Goal: Transaction & Acquisition: Purchase product/service

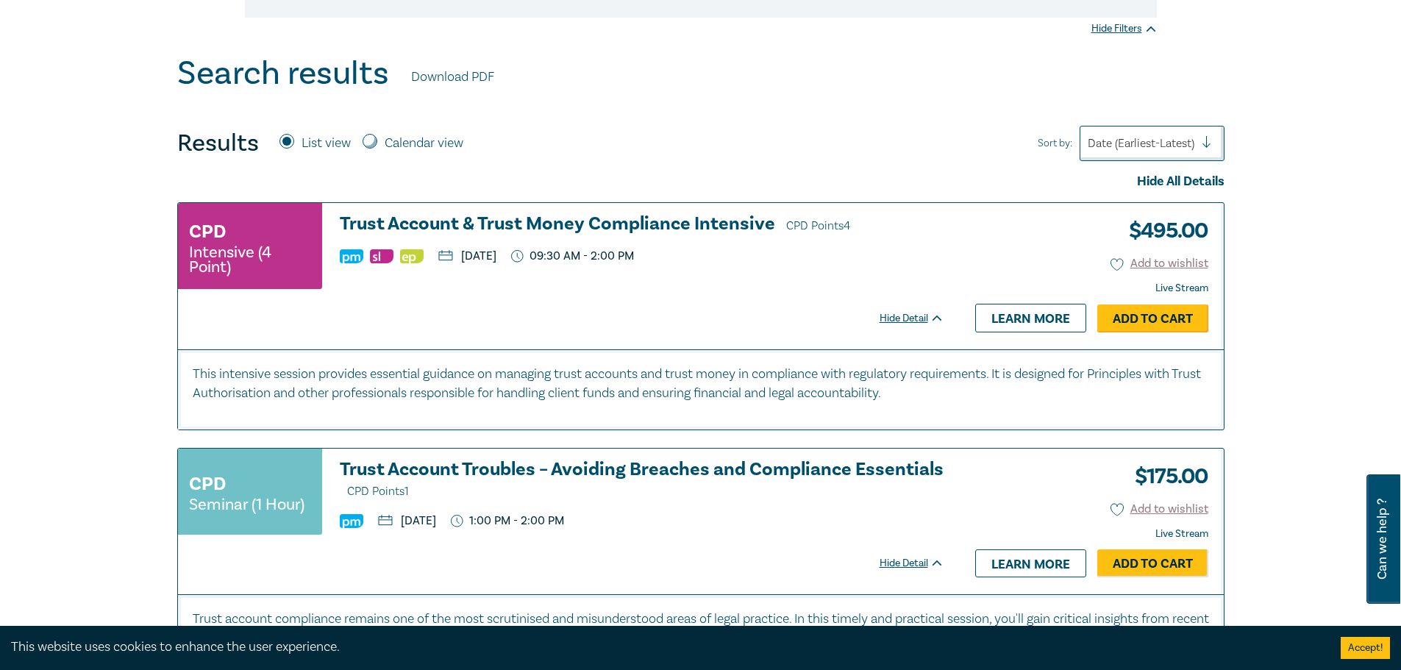
click at [930, 311] on link "Add to Cart" at bounding box center [1152, 318] width 111 height 28
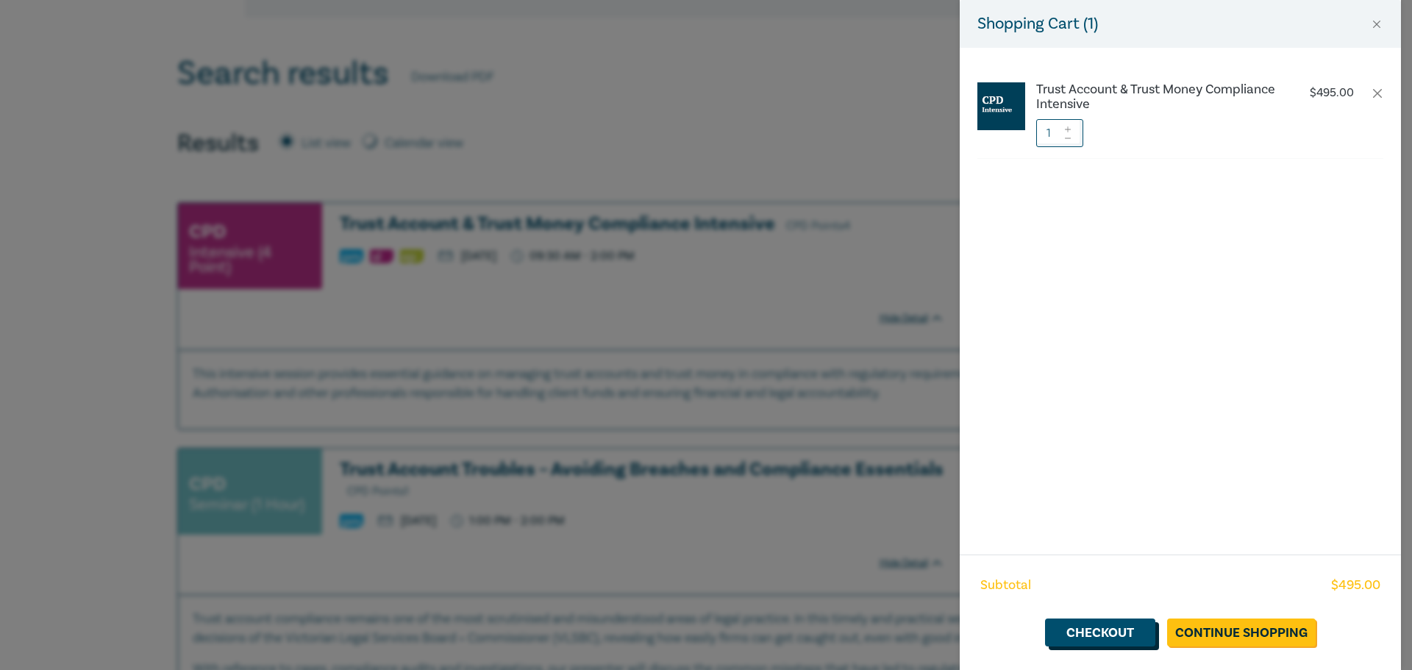
click at [930, 463] on link "Checkout" at bounding box center [1100, 633] width 110 height 28
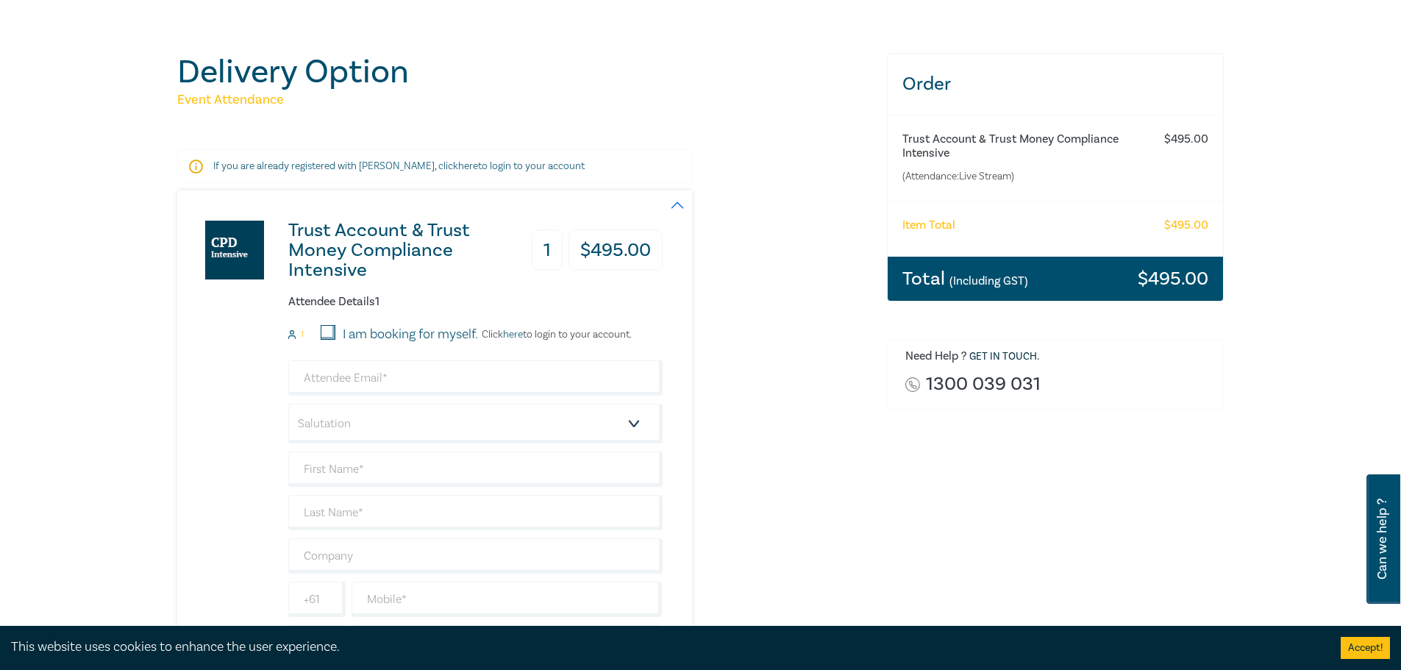
scroll to position [147, 0]
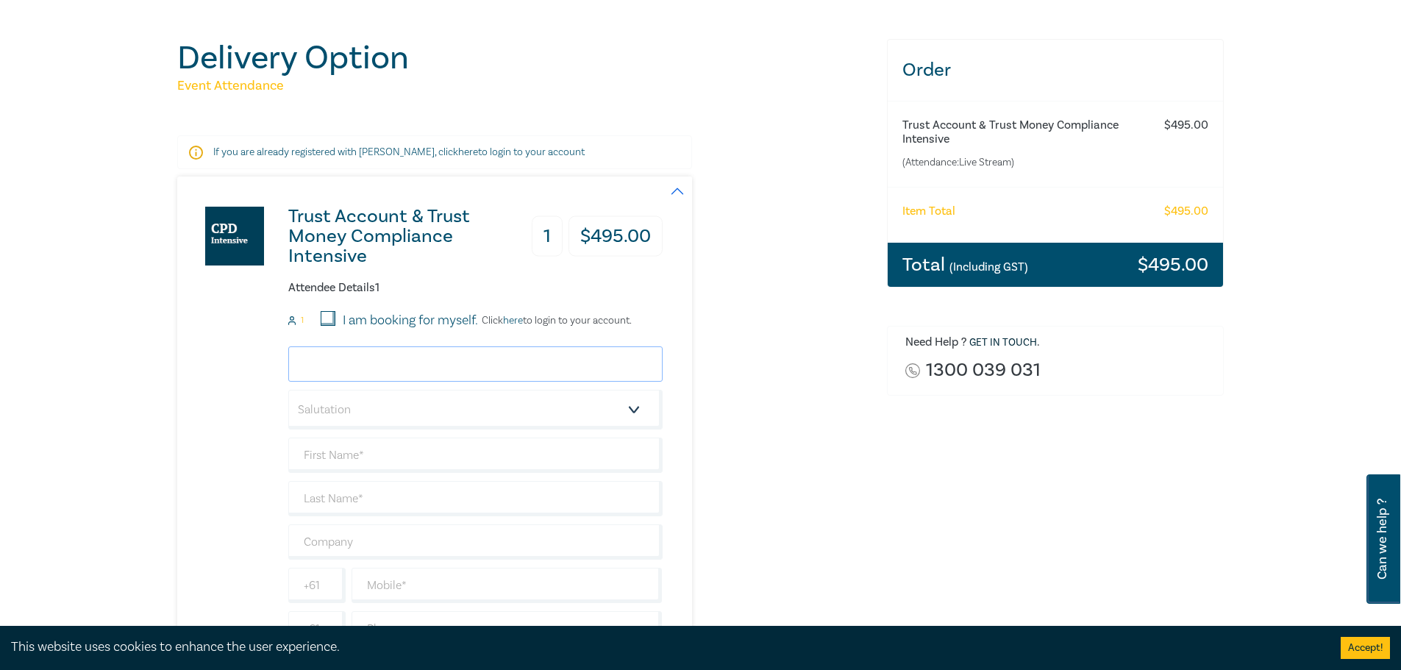
click at [380, 360] on input "email" at bounding box center [475, 363] width 374 height 35
type input "[EMAIL_ADDRESS][DOMAIN_NAME]"
type input "Amit"
type input "Rochvarger"
type input "0451056503"
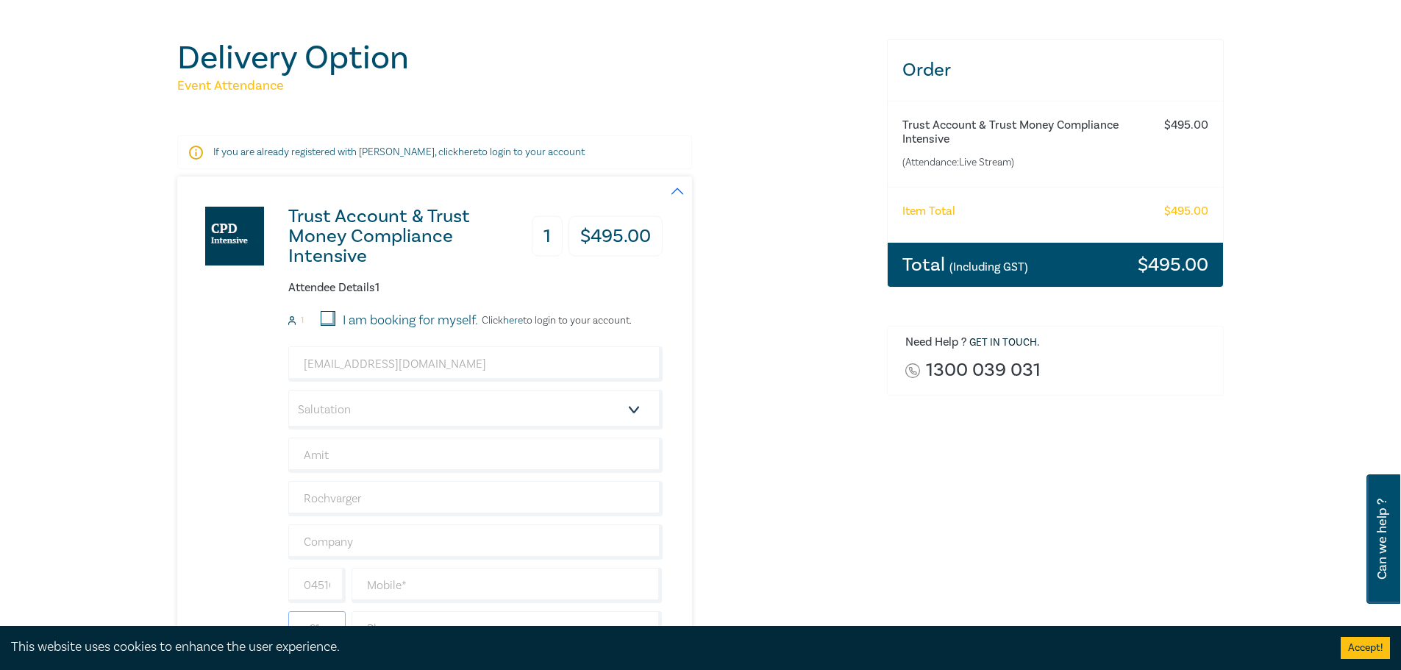
type input "[GEOGRAPHIC_DATA]"
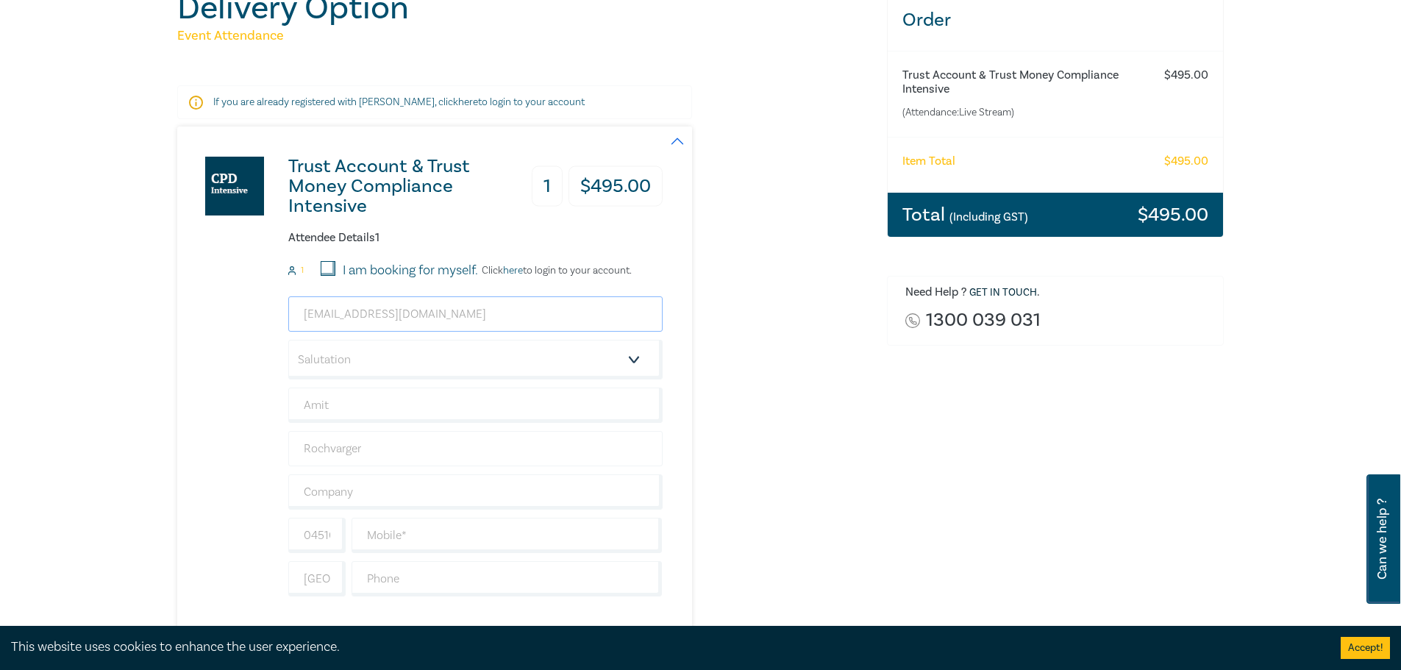
scroll to position [221, 0]
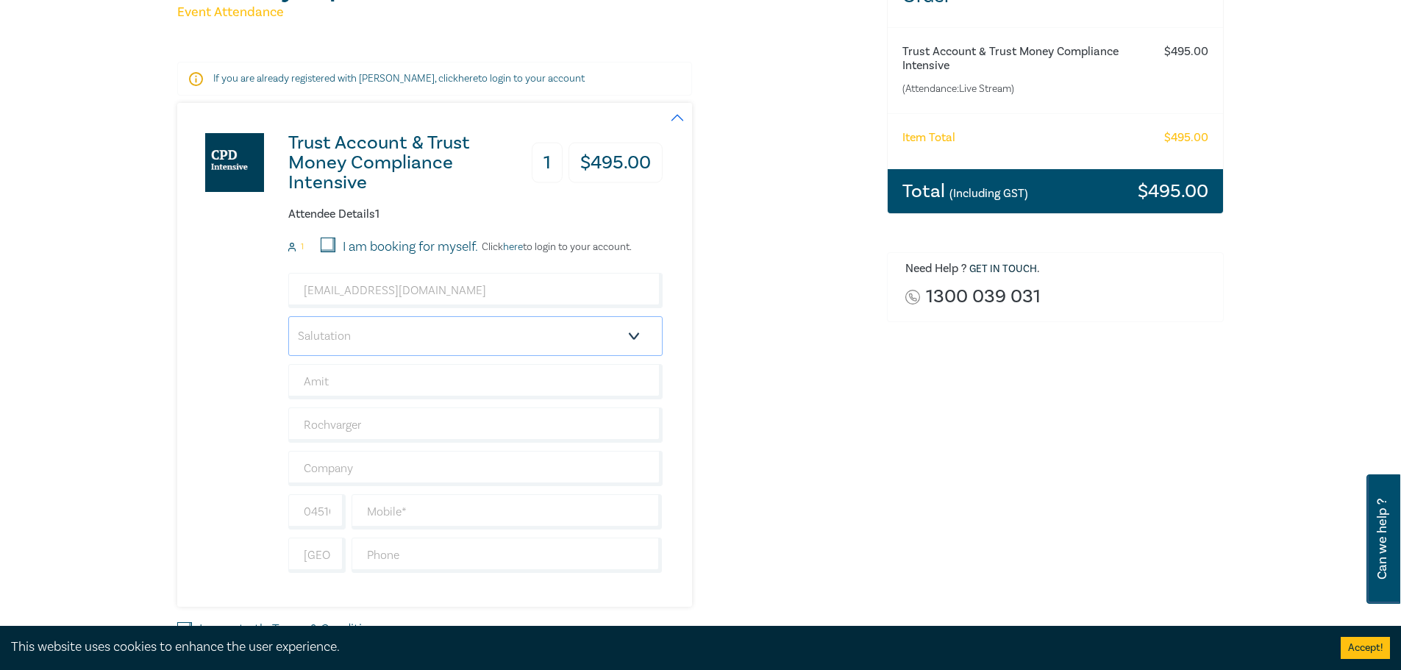
drag, startPoint x: 660, startPoint y: 326, endPoint x: 637, endPoint y: 341, distance: 27.8
click at [655, 329] on select "Salutation Mr. Mrs. Ms. Miss Dr. Prof. Other" at bounding box center [475, 336] width 374 height 40
select select "Mr."
click at [288, 316] on select "Salutation Mr. Mrs. Ms. Miss Dr. Prof. Other" at bounding box center [475, 336] width 374 height 40
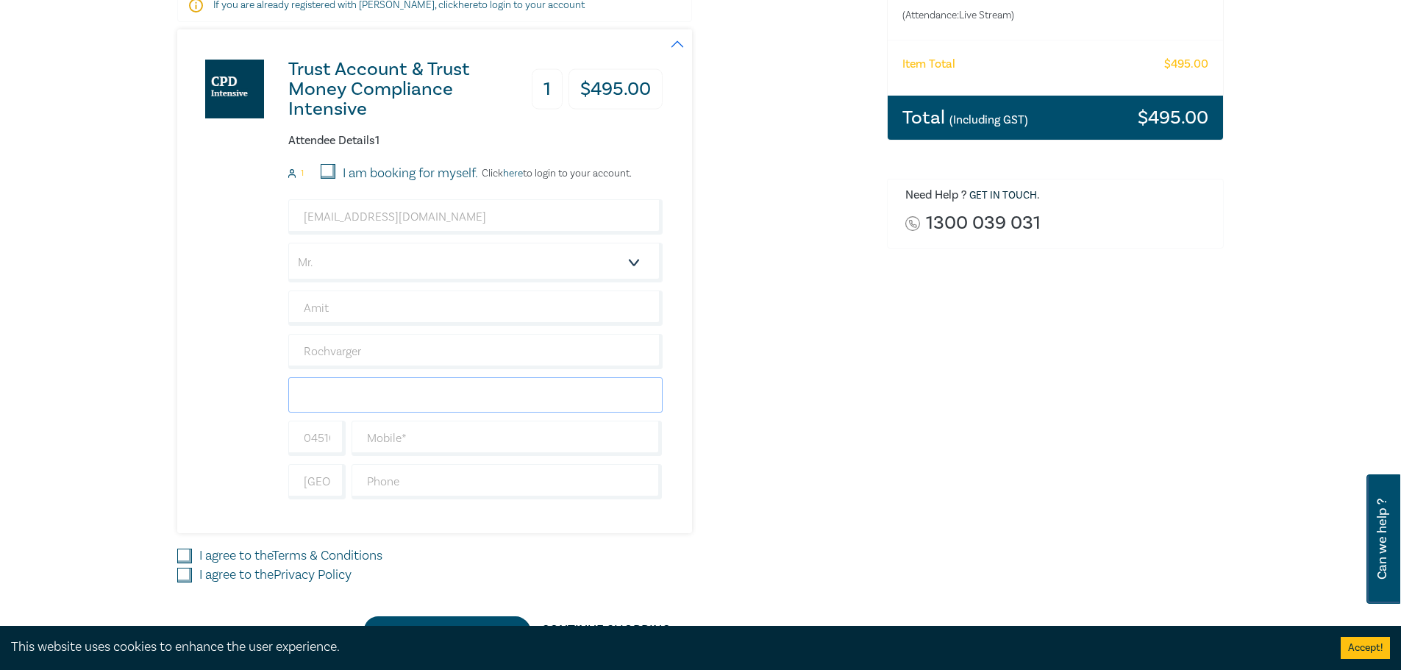
click at [463, 388] on input "text" at bounding box center [475, 394] width 374 height 35
type input "Warlow Legal"
click at [335, 440] on input "0451056503" at bounding box center [316, 438] width 57 height 35
click at [317, 438] on input "0451056503" at bounding box center [316, 438] width 57 height 35
type input "04"
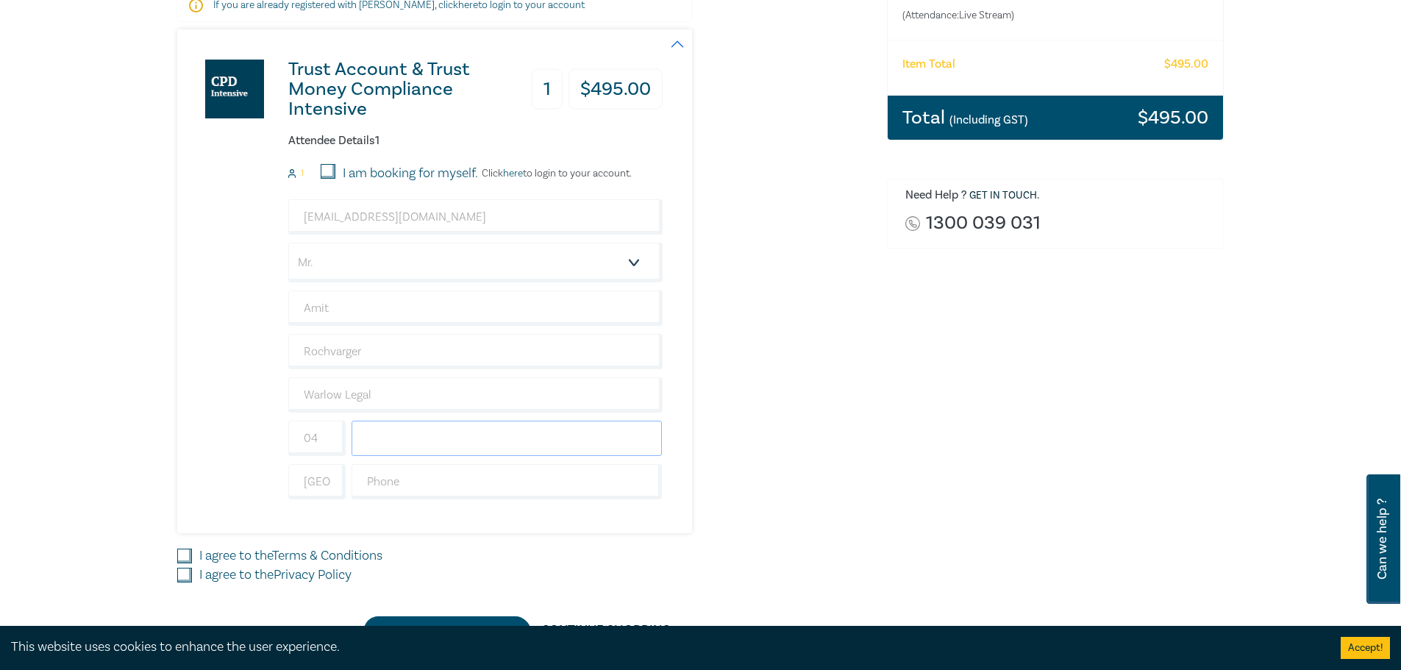
click at [377, 438] on input "text" at bounding box center [507, 438] width 311 height 35
click at [378, 436] on input "0451056503" at bounding box center [507, 438] width 311 height 35
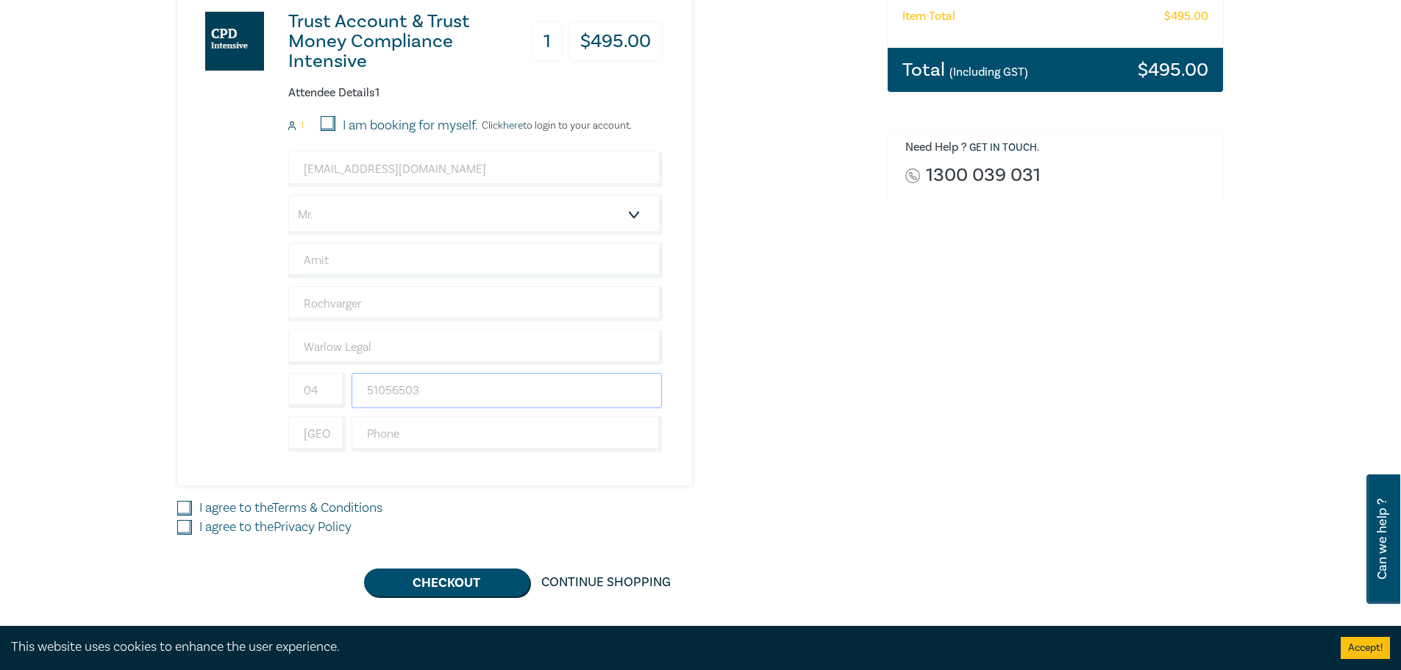
scroll to position [368, 0]
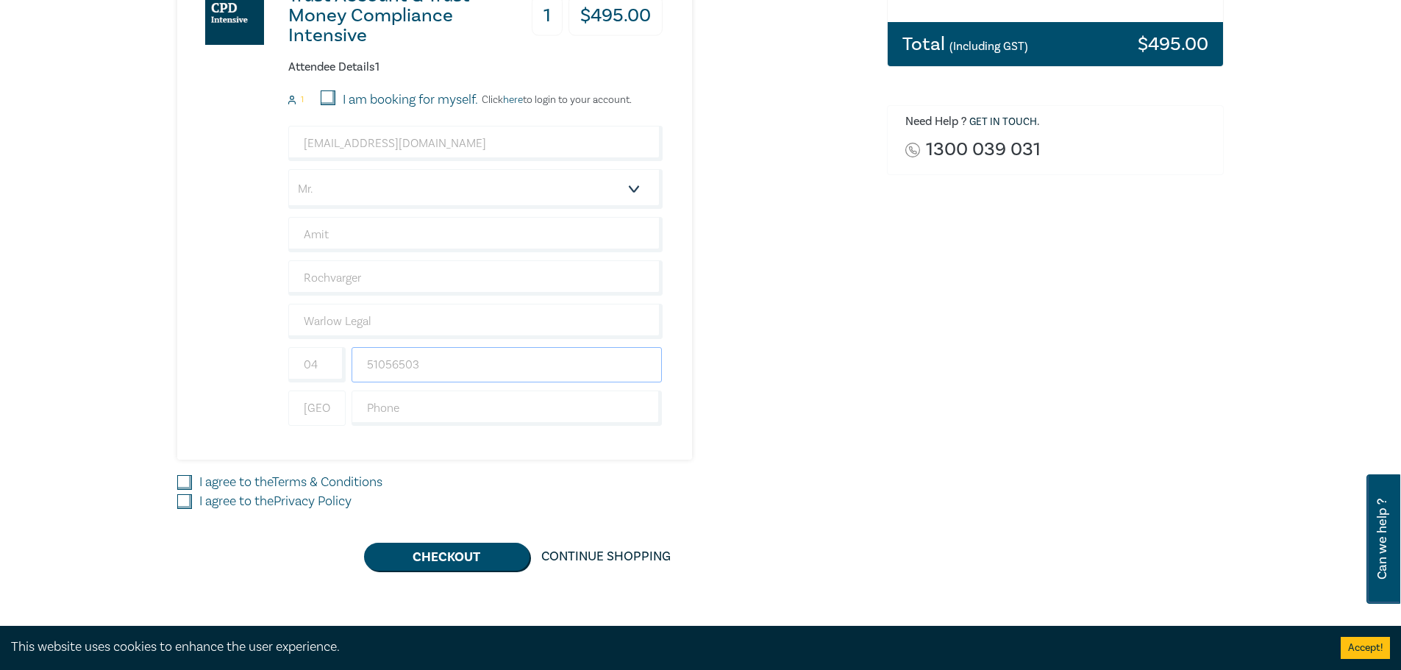
type input "51056503"
click at [328, 410] on input "[GEOGRAPHIC_DATA]" at bounding box center [316, 408] width 57 height 35
type input "Austr"
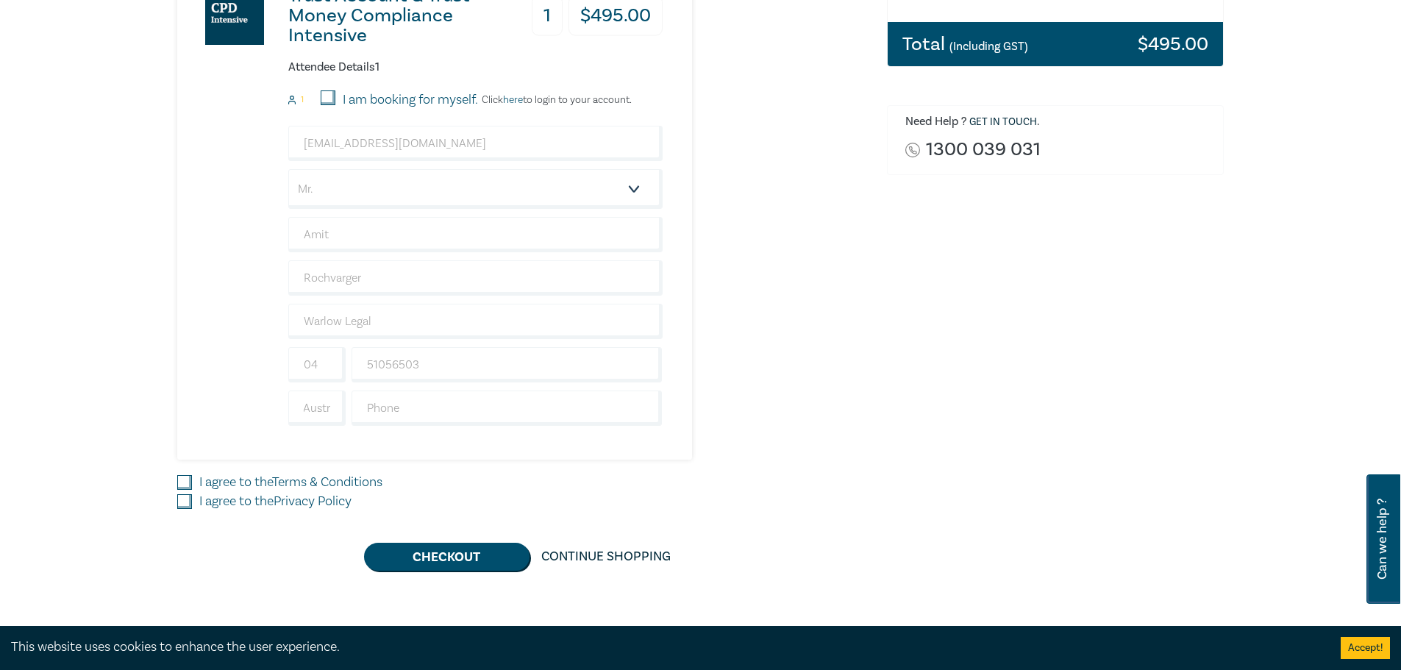
click at [660, 463] on div "Trust Account & Trust Money Compliance Intensive 1 $ 495.00 Attendee Details 1 …" at bounding box center [523, 263] width 692 height 615
click at [182, 463] on input "I agree to the Terms & Conditions" at bounding box center [184, 482] width 15 height 15
checkbox input "true"
click at [182, 463] on input "I agree to the Privacy Policy" at bounding box center [184, 501] width 15 height 15
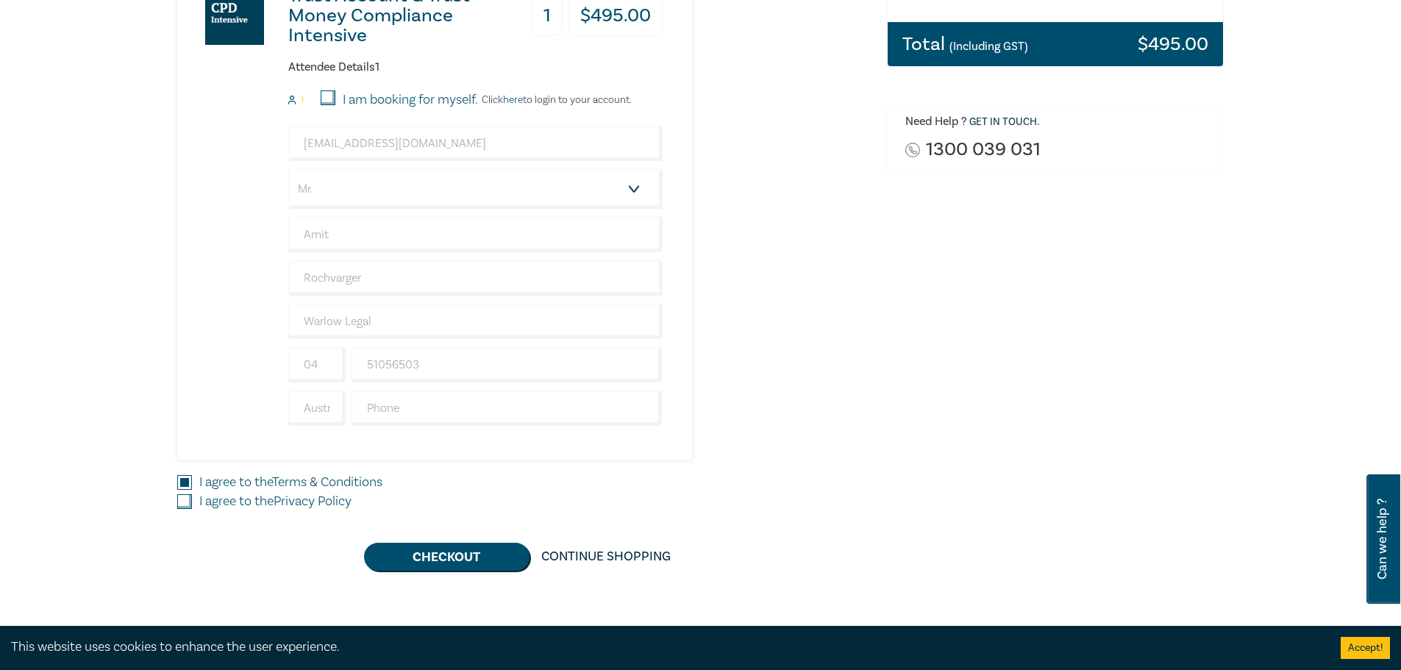
checkbox input "true"
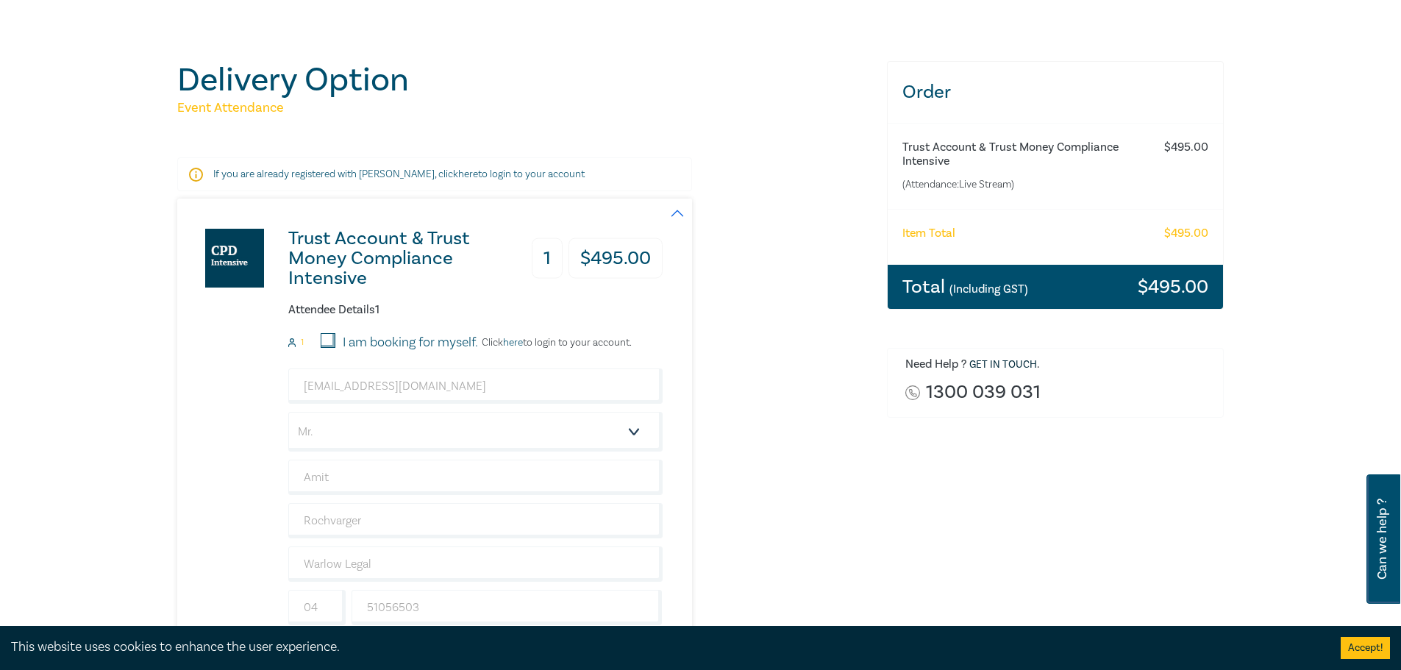
scroll to position [221, 0]
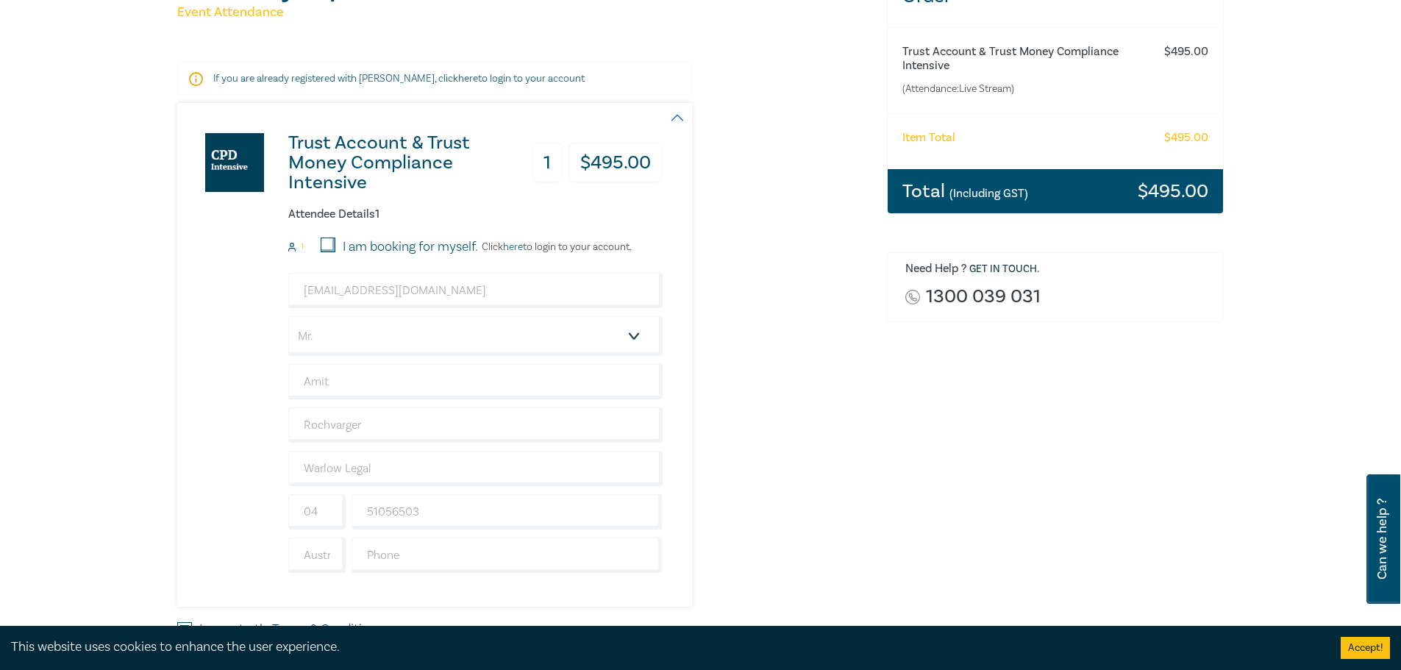
click at [329, 249] on input "I am booking for myself." at bounding box center [328, 245] width 15 height 15
checkbox input "true"
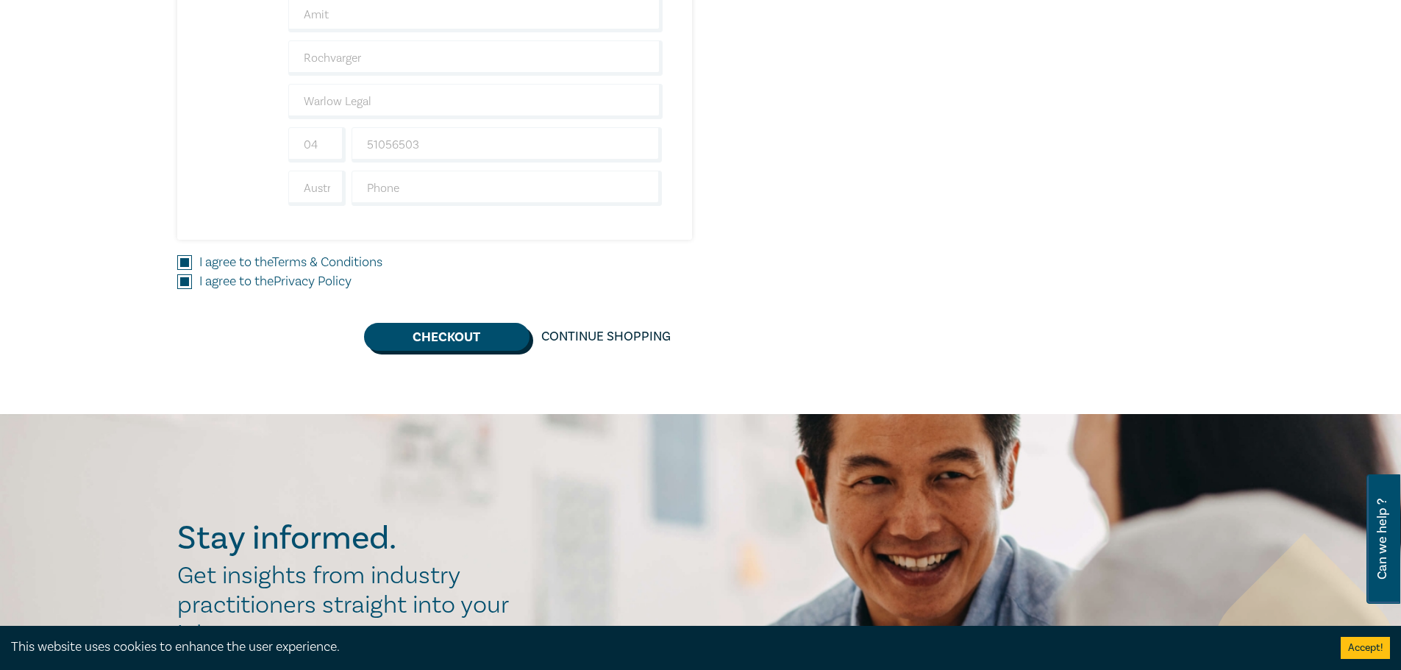
scroll to position [588, 0]
click at [475, 335] on button "Checkout" at bounding box center [446, 336] width 165 height 28
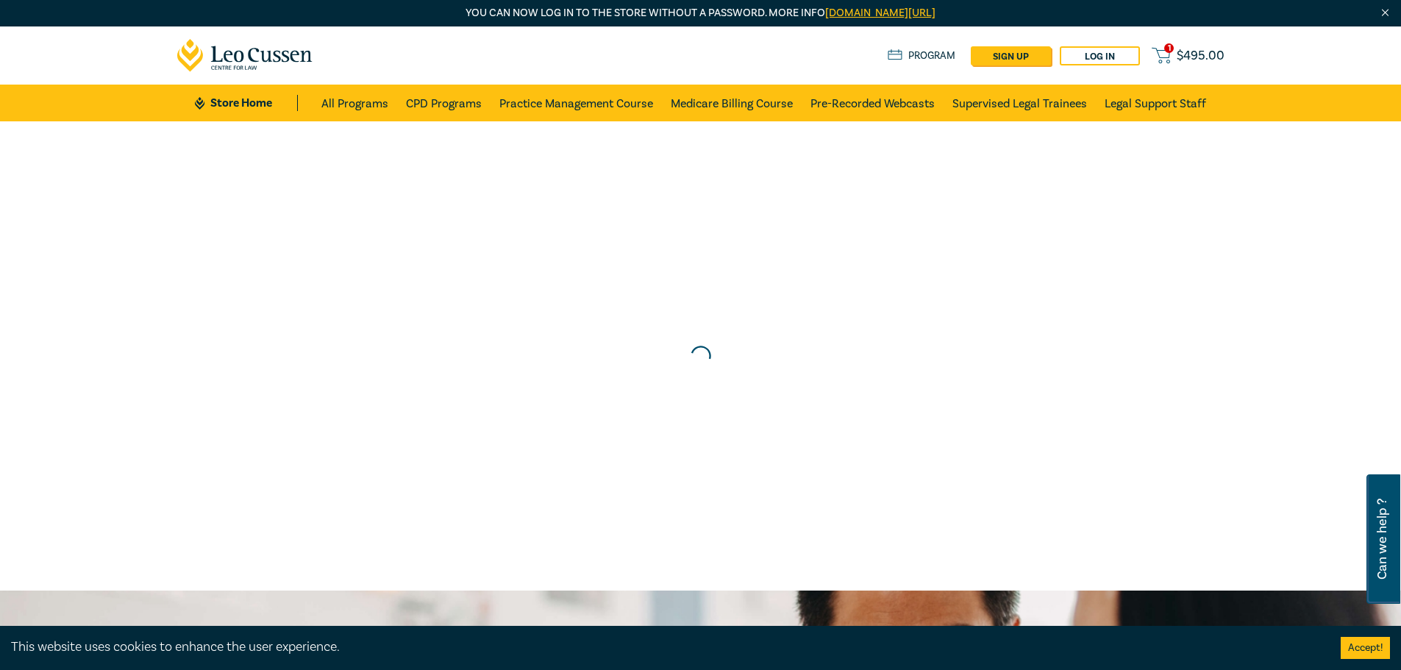
scroll to position [0, 0]
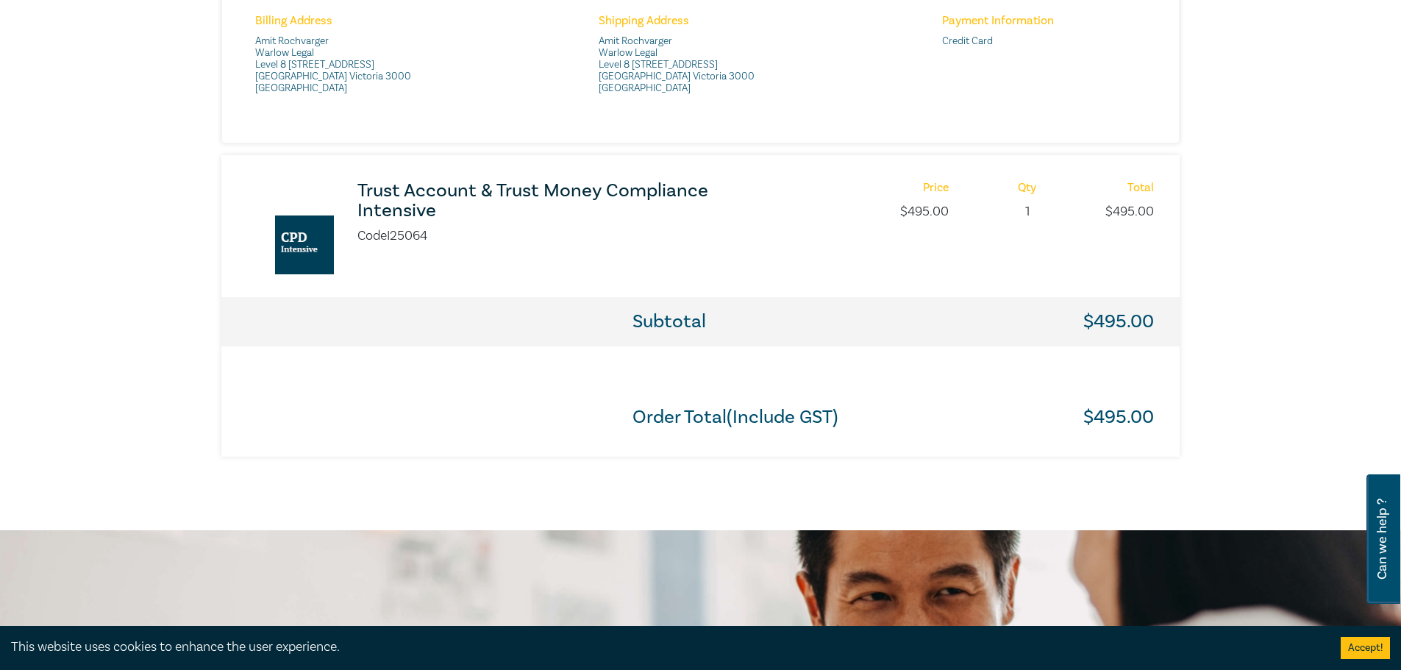
scroll to position [735, 0]
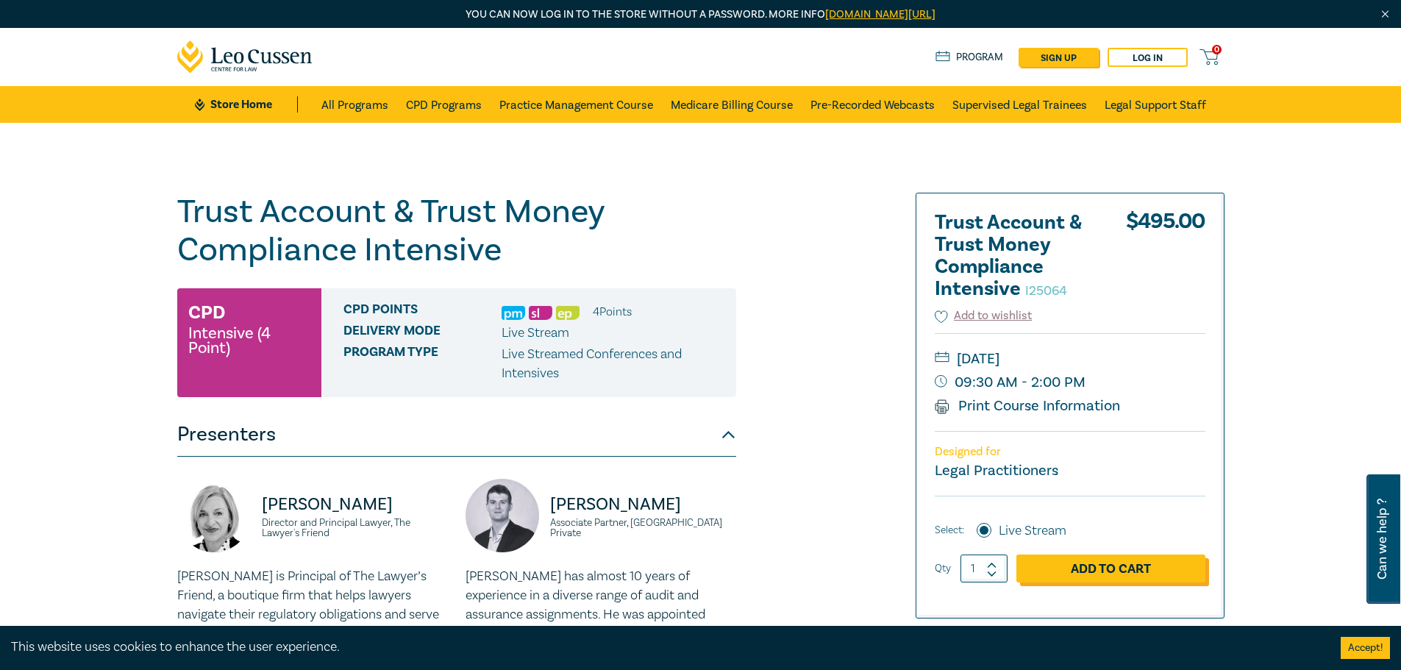
click at [1085, 573] on link "Add to Cart" at bounding box center [1110, 569] width 189 height 28
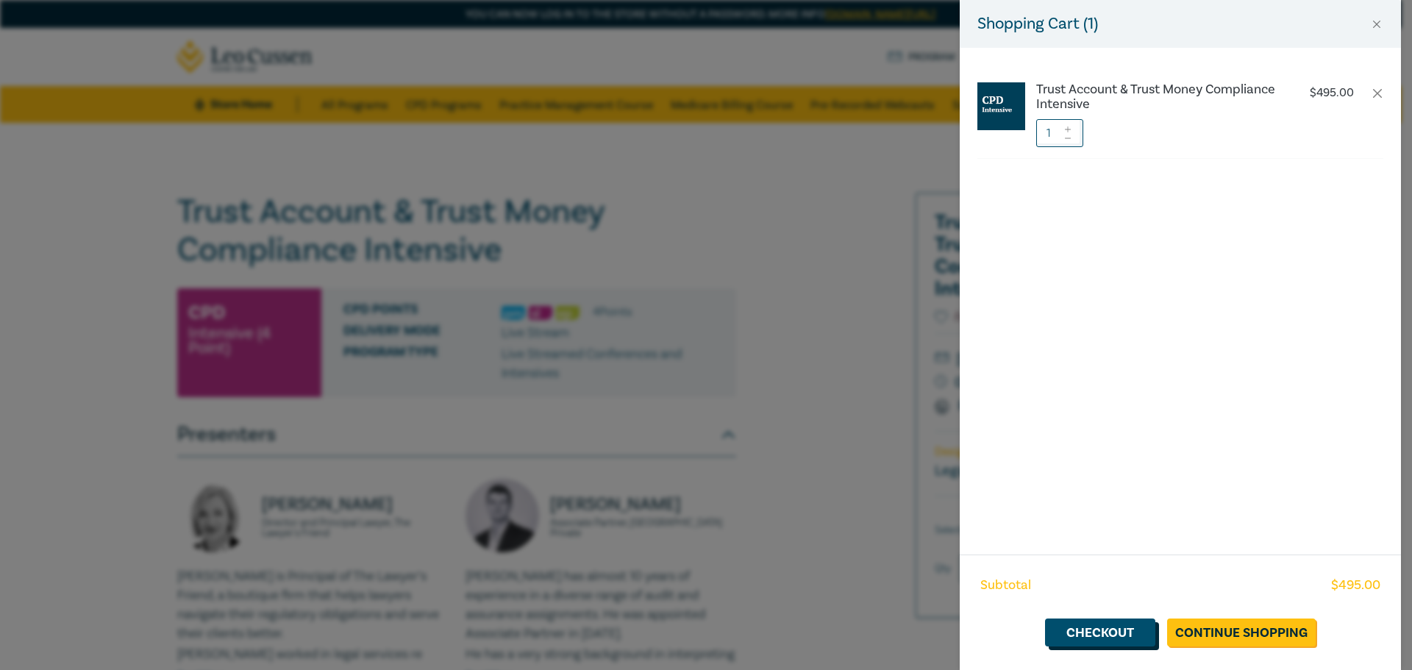
click at [1108, 639] on link "Checkout" at bounding box center [1100, 633] width 110 height 28
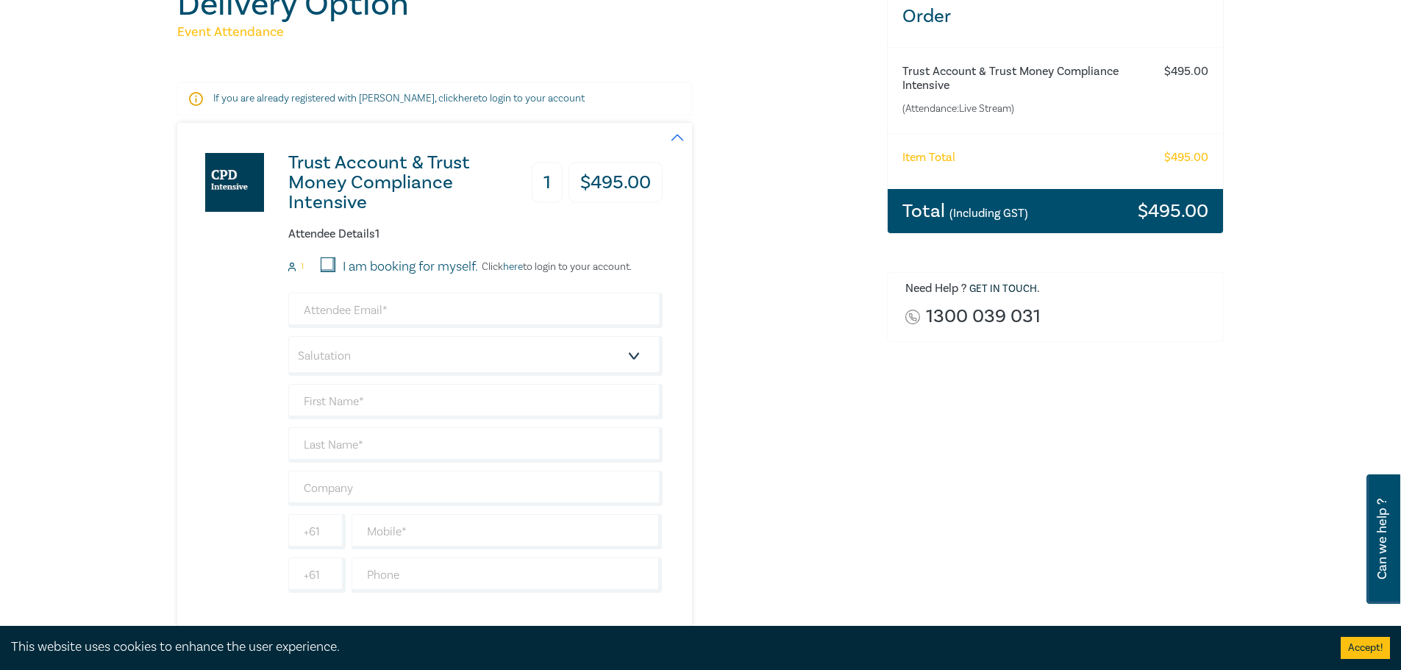
scroll to position [221, 0]
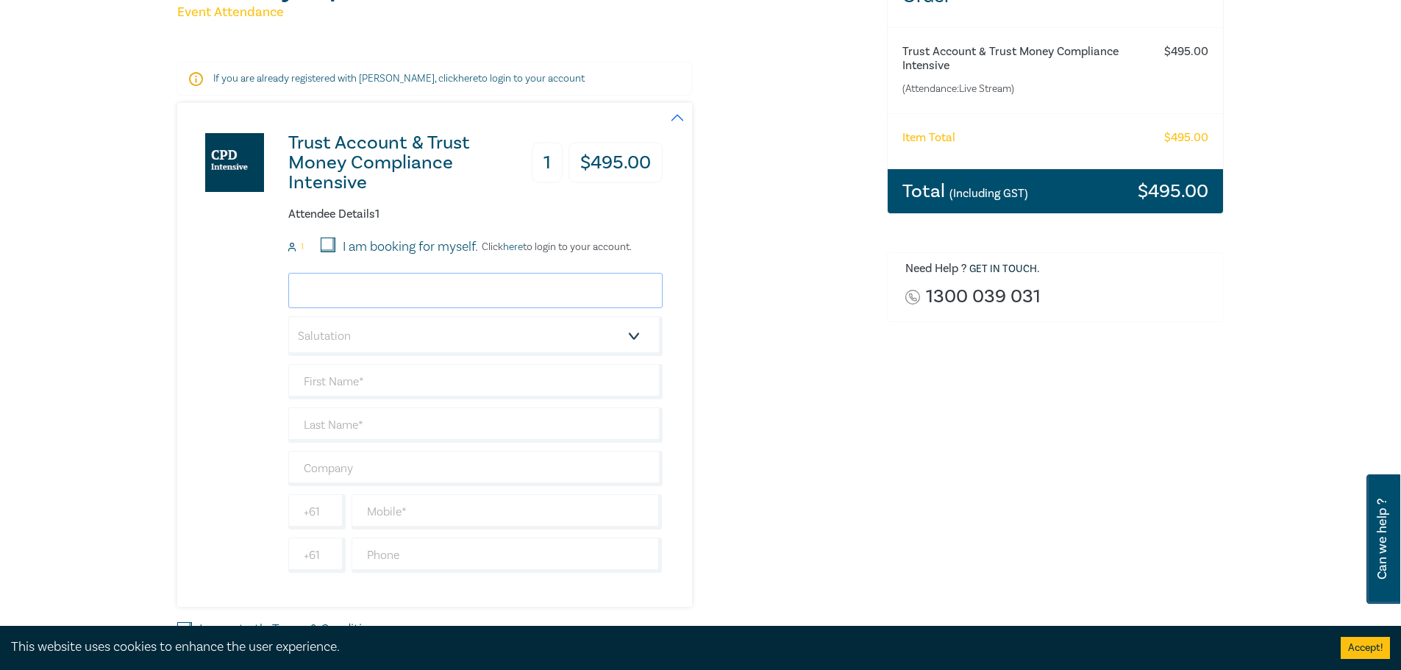
click at [316, 287] on input "email" at bounding box center [475, 290] width 374 height 35
click at [233, 354] on div "Trust Account & Trust Money Compliance Intensive 1 $ 495.00 Attendee Details 1 …" at bounding box center [419, 355] width 485 height 504
click at [407, 295] on input "email" at bounding box center [475, 290] width 374 height 35
paste input "Muskaan@warlowslegal.com.au"
type input "Muskaan@warlowslegal.com.au"
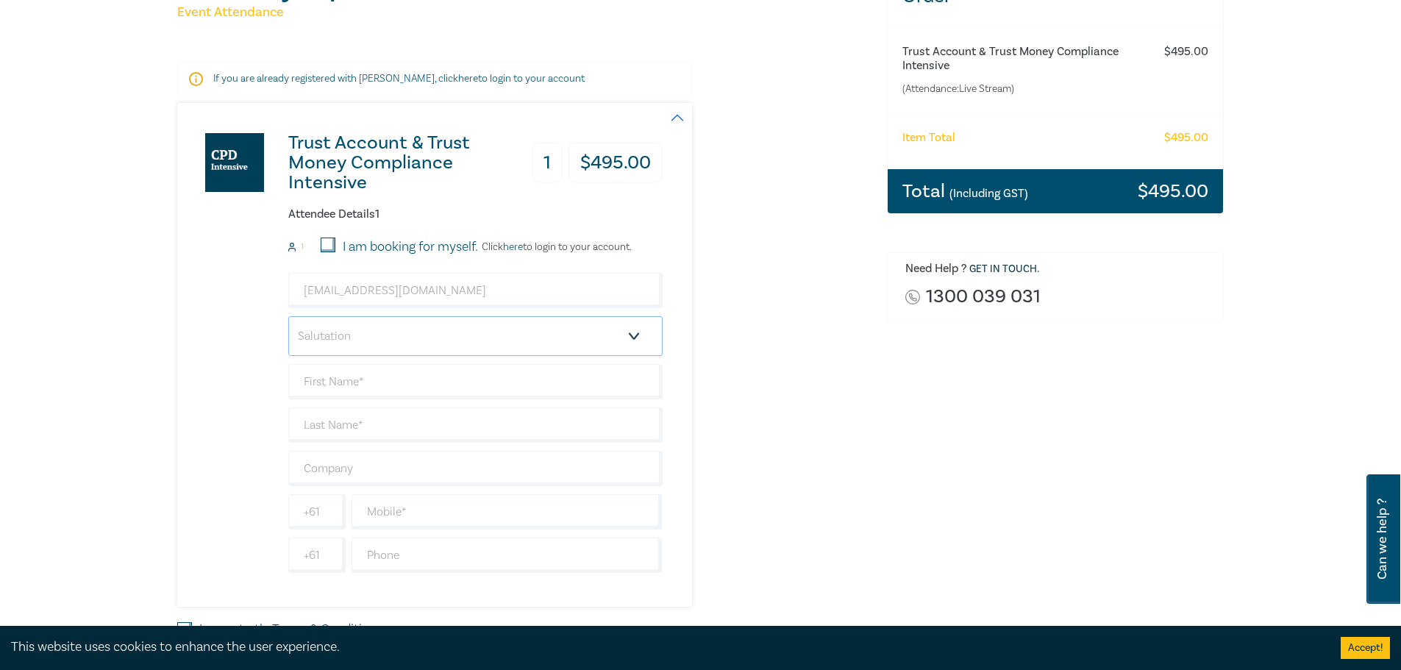
click at [390, 329] on select "Salutation Mr. Mrs. Ms. Miss Dr. Prof. Other" at bounding box center [475, 336] width 374 height 40
select select "Ms."
click at [288, 316] on select "Salutation Mr. Mrs. Ms. Miss Dr. Prof. Other" at bounding box center [475, 336] width 374 height 40
click at [380, 380] on input "text" at bounding box center [475, 381] width 374 height 35
type input "Muskaan"
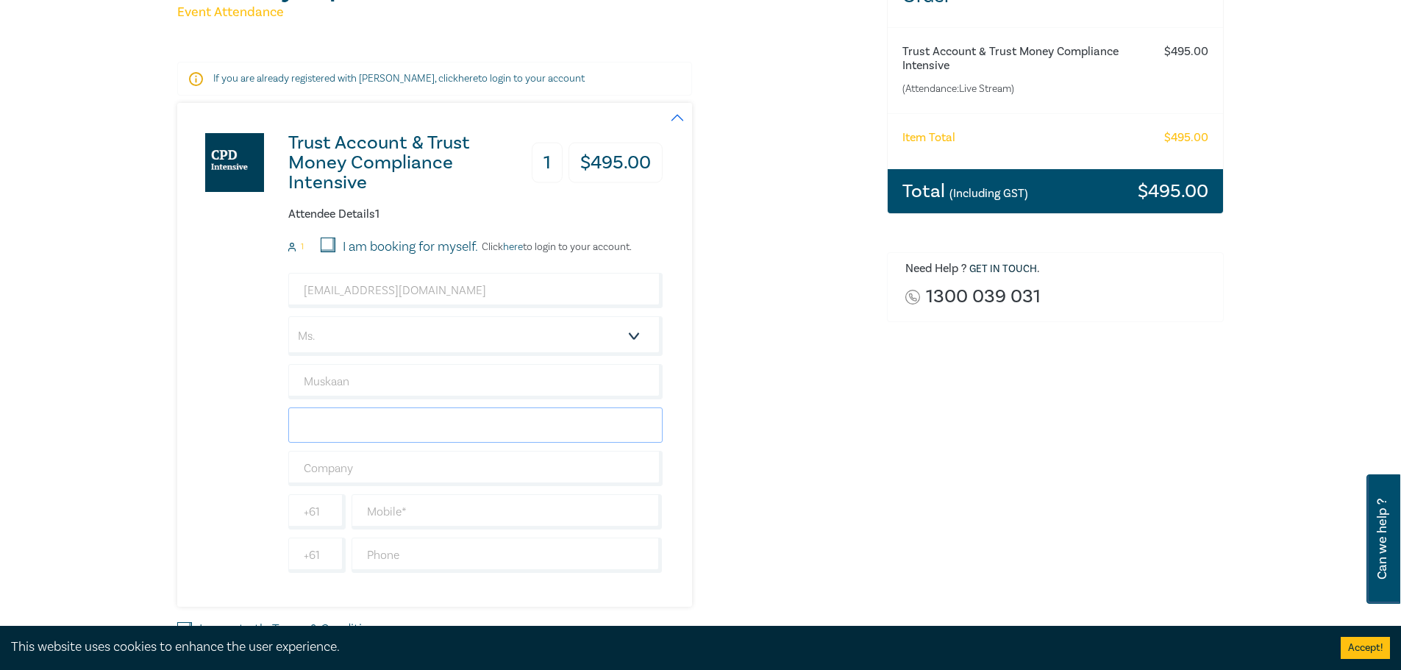
click at [360, 427] on input "text" at bounding box center [475, 424] width 374 height 35
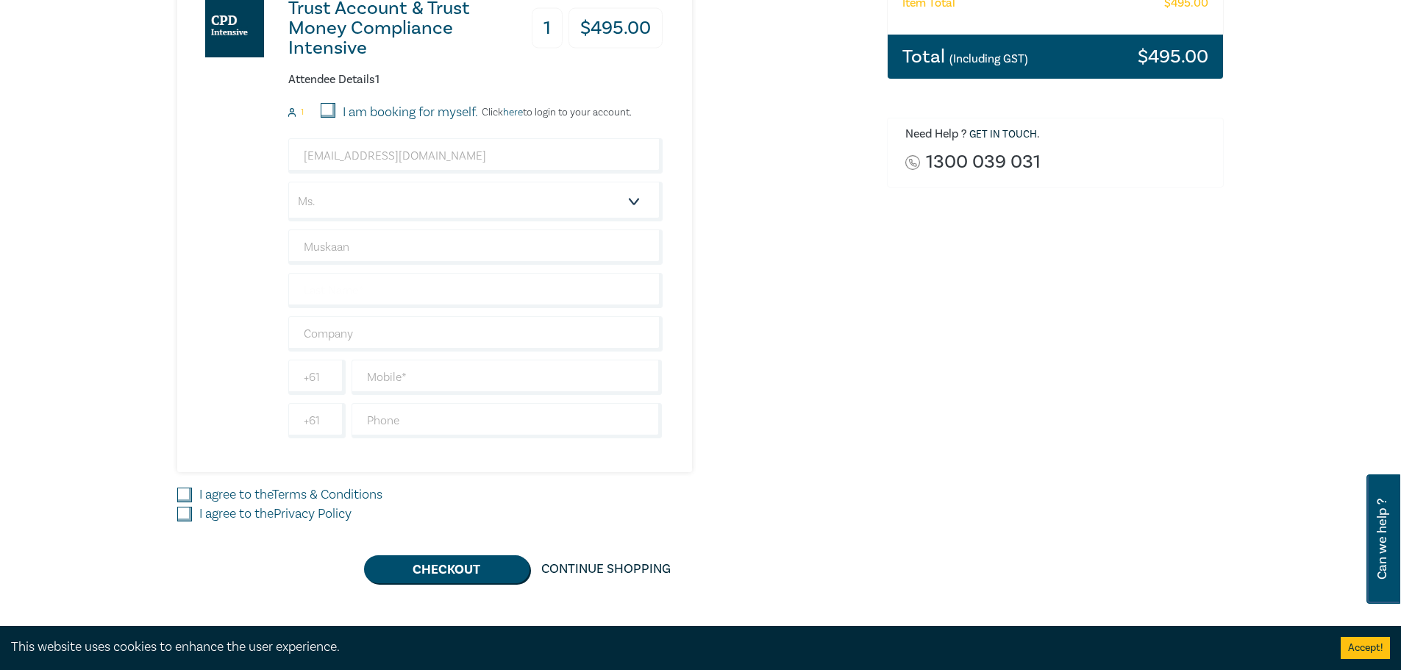
scroll to position [368, 0]
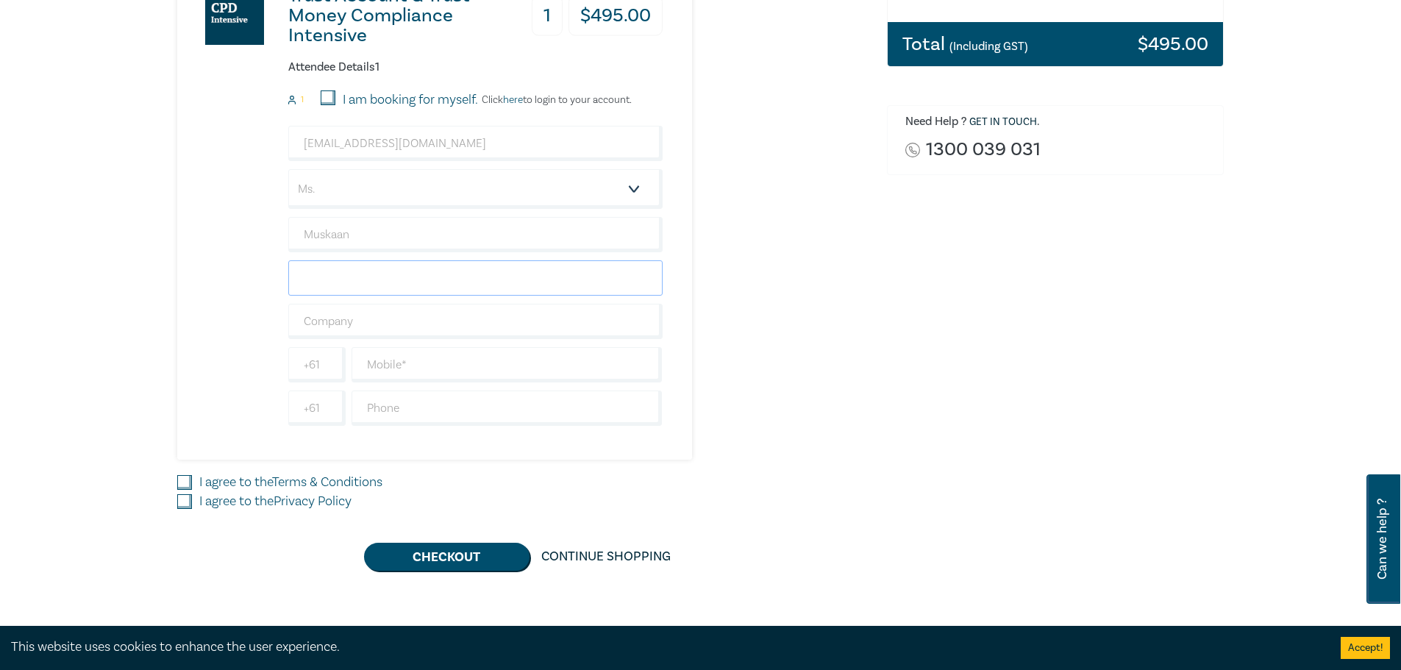
click at [340, 273] on input "text" at bounding box center [475, 277] width 374 height 35
paste input "Dalmia"
type input "Dalmia"
click at [346, 318] on input "text" at bounding box center [475, 321] width 374 height 35
type input "Warlow Legal"
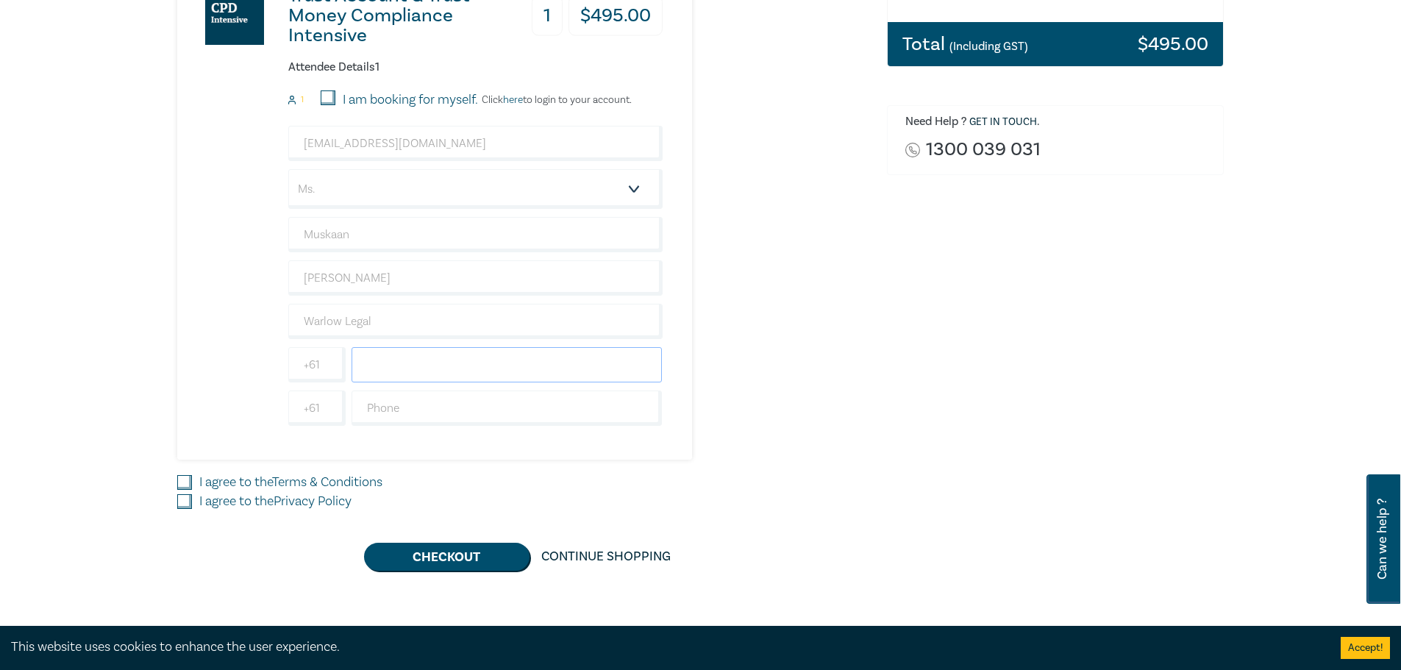
click at [399, 361] on input "text" at bounding box center [507, 364] width 311 height 35
type input "0451056503"
type input "[GEOGRAPHIC_DATA]"
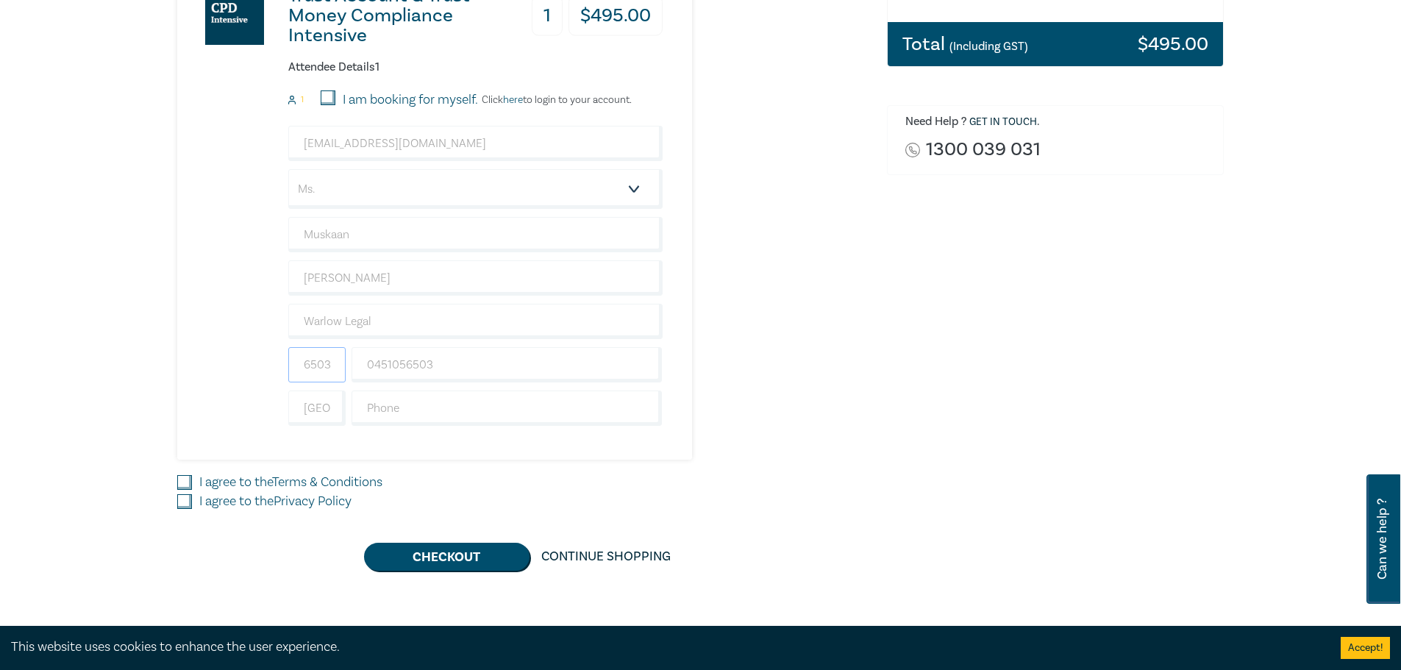
drag, startPoint x: 319, startPoint y: 363, endPoint x: 342, endPoint y: 366, distance: 22.9
click at [342, 366] on input "0451056503" at bounding box center [316, 364] width 57 height 35
click at [324, 369] on input "04" at bounding box center [316, 364] width 57 height 35
type input "0"
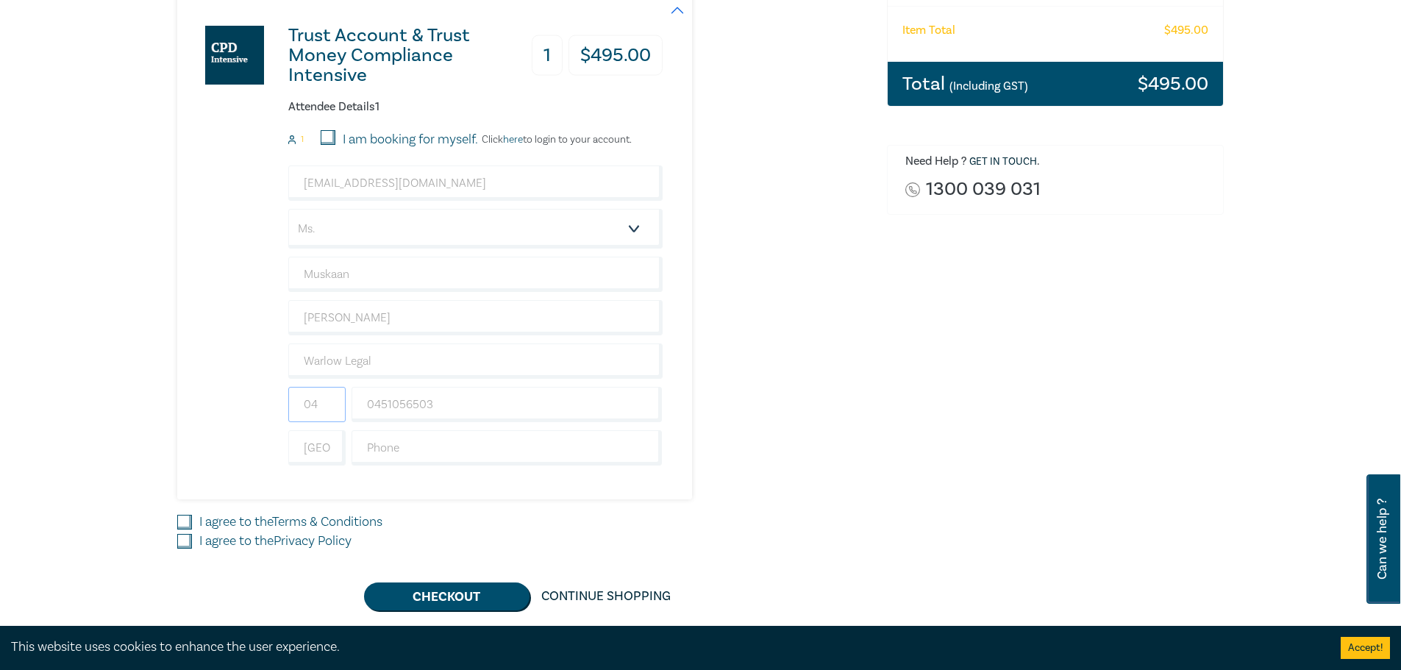
scroll to position [294, 0]
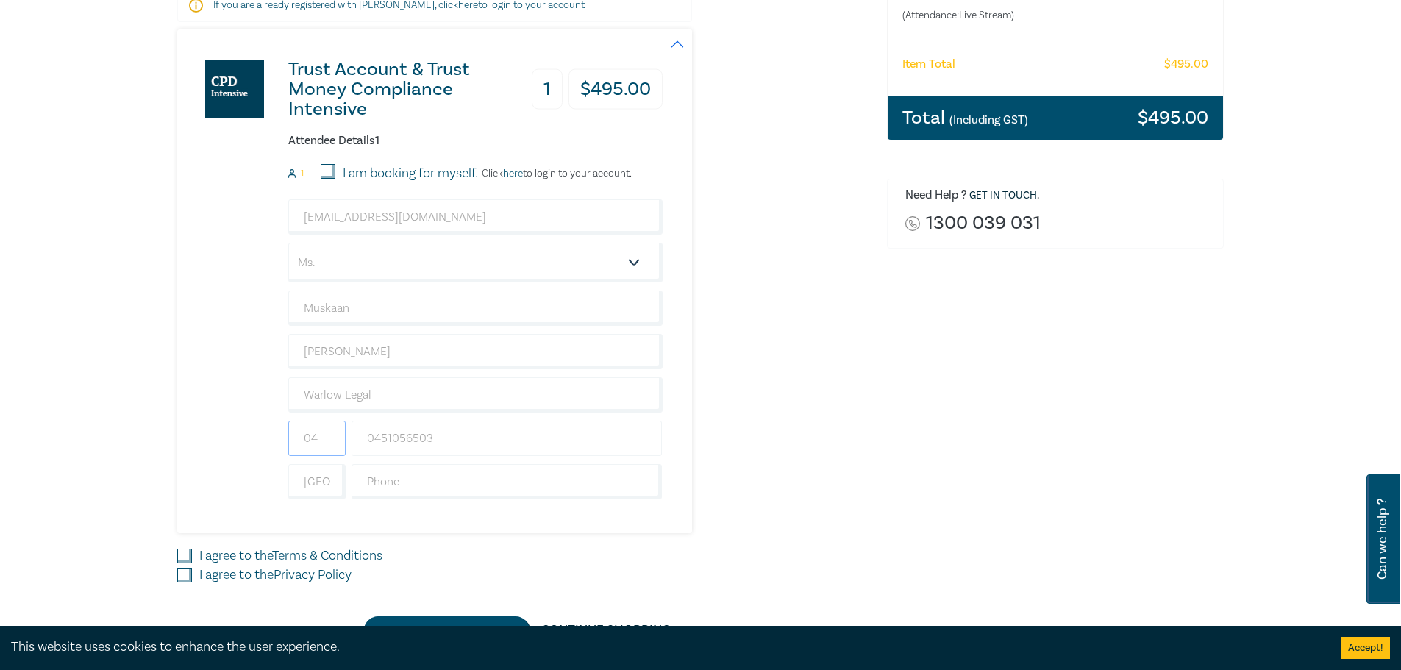
type input "04"
drag, startPoint x: 380, startPoint y: 437, endPoint x: 401, endPoint y: 438, distance: 21.3
click at [380, 437] on input "0451056503" at bounding box center [507, 438] width 311 height 35
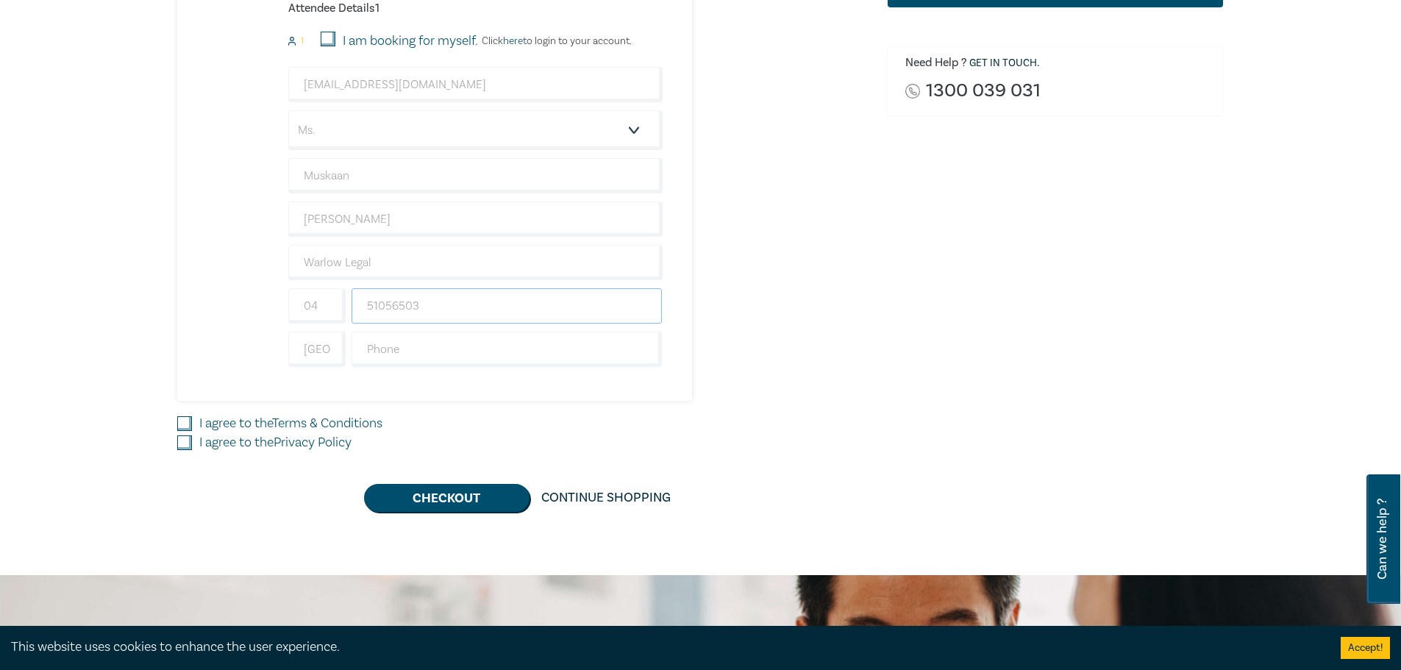
scroll to position [441, 0]
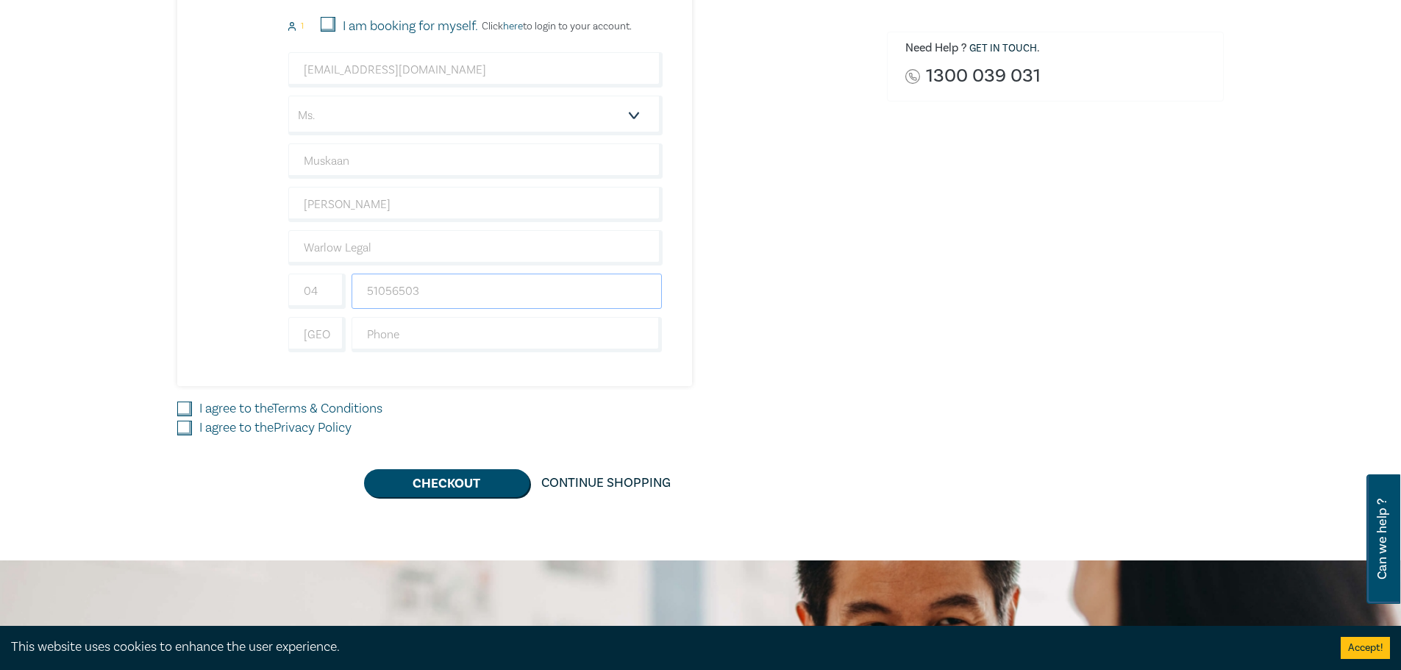
type input "51056503"
click at [183, 406] on input "I agree to the Terms & Conditions" at bounding box center [184, 409] width 15 height 15
checkbox input "true"
click at [182, 430] on input "I agree to the Privacy Policy" at bounding box center [184, 428] width 15 height 15
checkbox input "true"
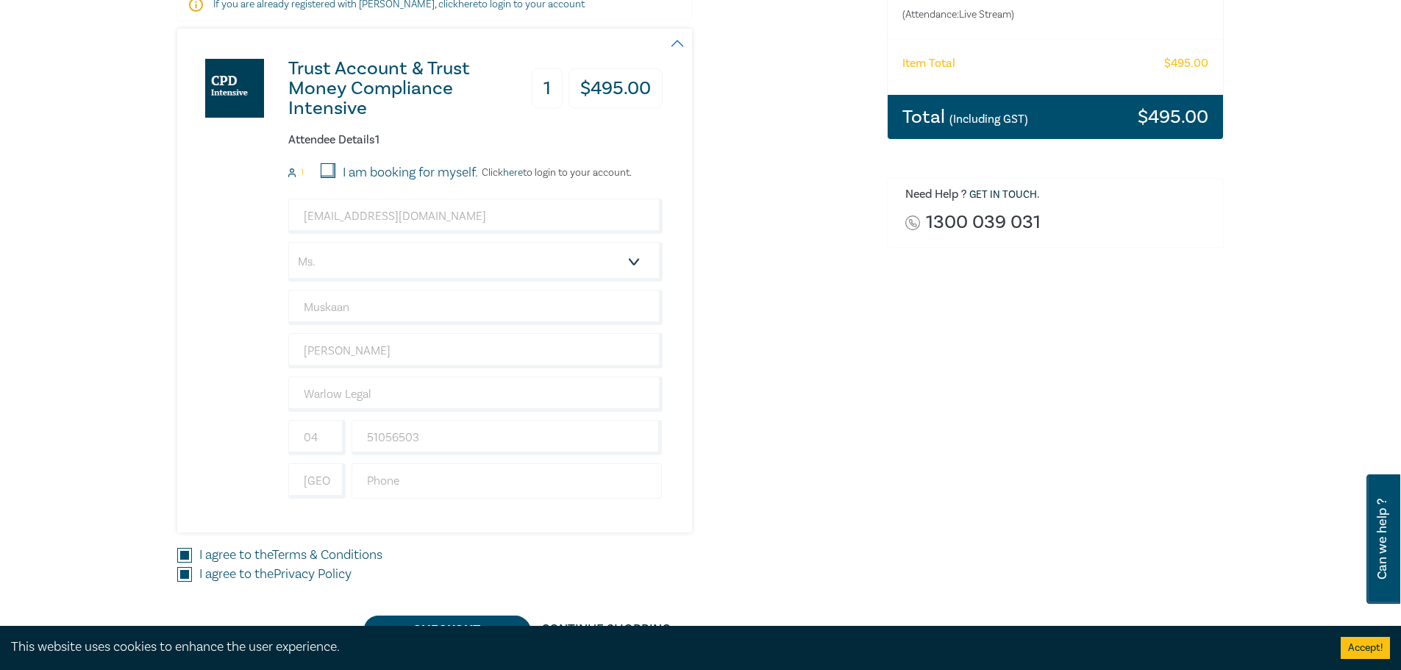
scroll to position [294, 0]
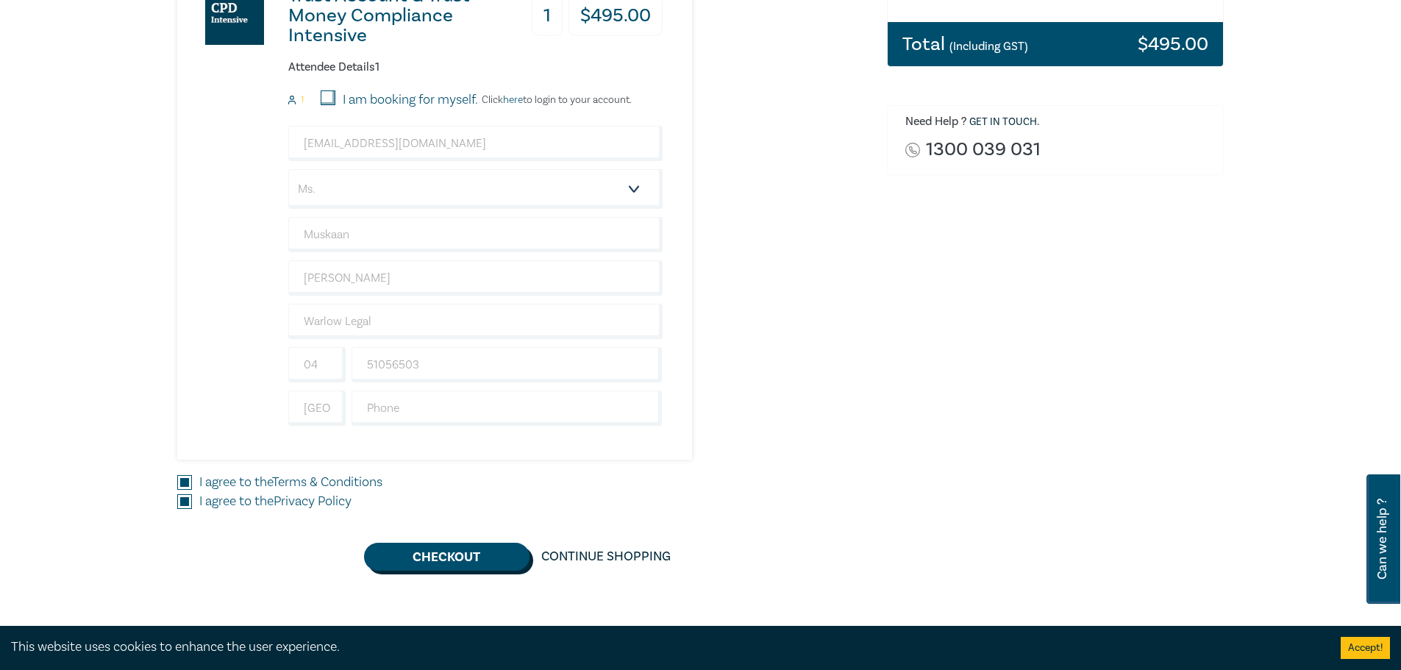
click at [431, 552] on button "Checkout" at bounding box center [446, 557] width 165 height 28
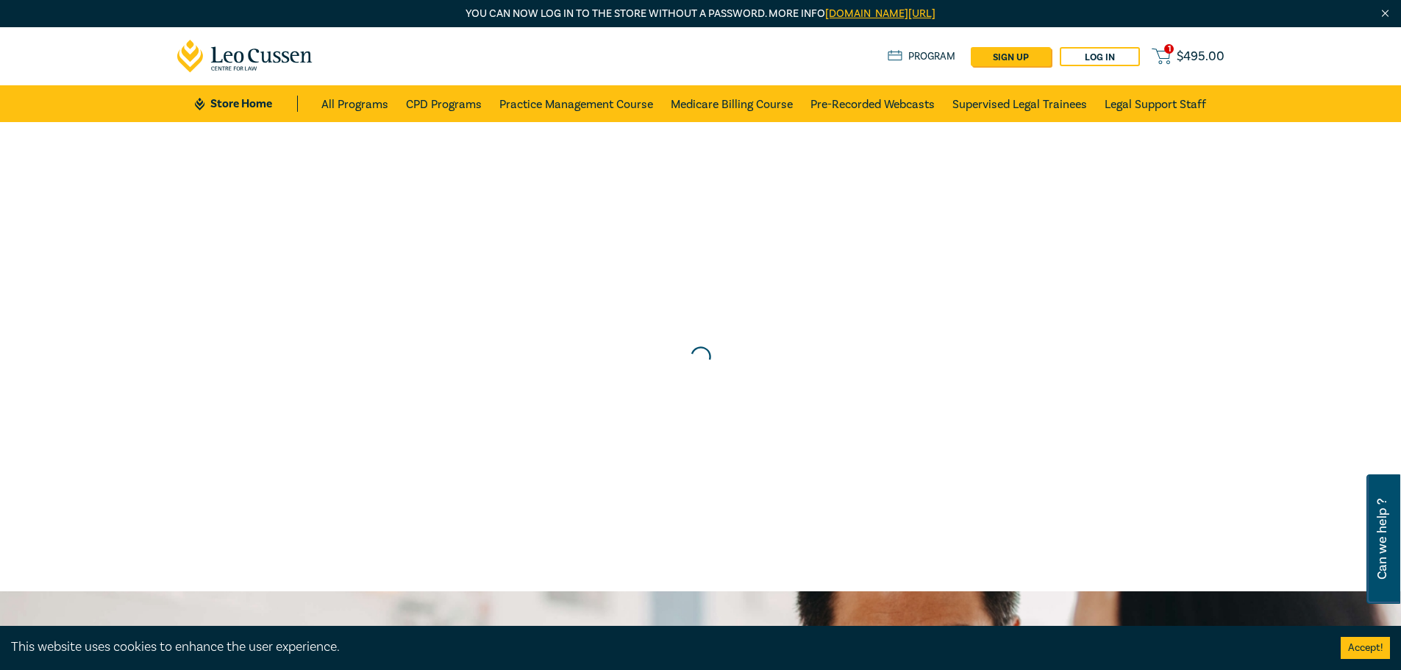
scroll to position [0, 0]
